Goal: Find contact information: Find contact information

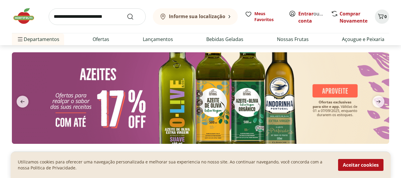
scroll to position [30, 0]
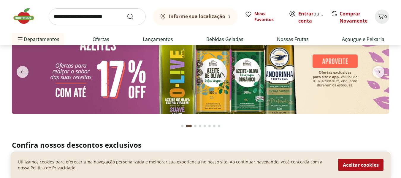
click at [34, 12] on img at bounding box center [27, 16] width 30 height 18
drag, startPoint x: 18, startPoint y: 18, endPoint x: 52, endPoint y: 49, distance: 46.5
click at [18, 18] on img at bounding box center [27, 16] width 30 height 18
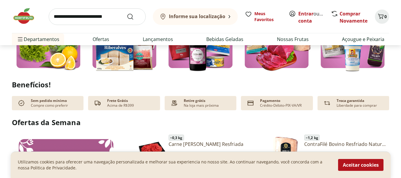
scroll to position [327, 0]
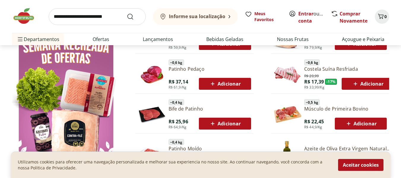
click at [25, 19] on img at bounding box center [27, 16] width 30 height 18
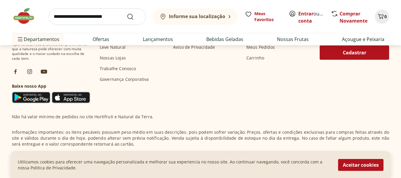
scroll to position [1725, 0]
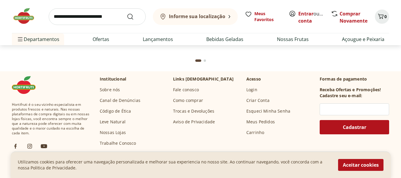
click at [191, 91] on link "Fale conosco" at bounding box center [186, 90] width 26 height 6
